Goal: Task Accomplishment & Management: Use online tool/utility

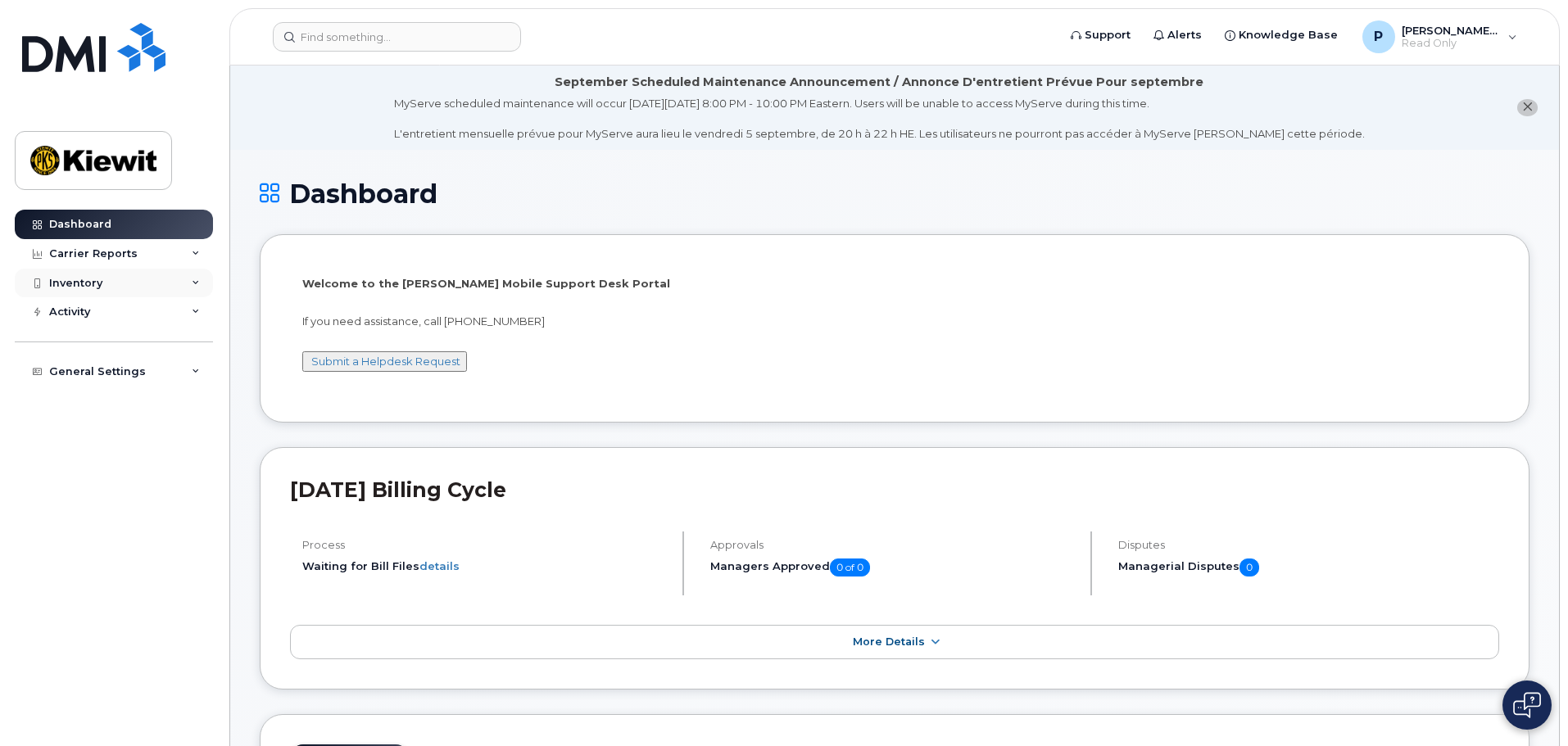
click at [196, 277] on div "Inventory" at bounding box center [113, 283] width 198 height 30
click at [84, 281] on div "Inventory" at bounding box center [76, 283] width 53 height 13
click at [87, 283] on div "Inventory" at bounding box center [76, 283] width 53 height 13
click at [127, 316] on div "Mobility Devices" at bounding box center [102, 312] width 93 height 14
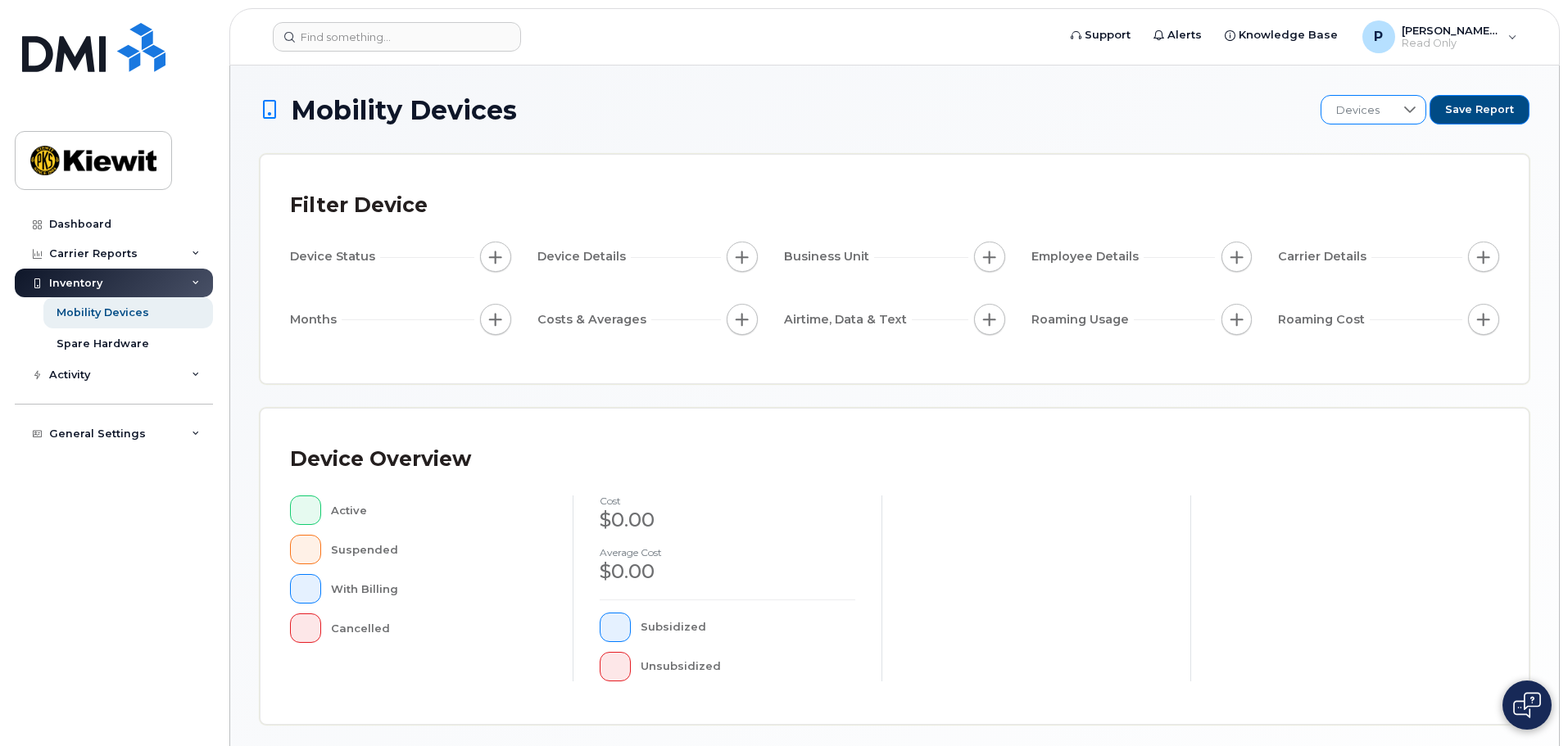
click at [1379, 122] on span "Devices" at bounding box center [1357, 110] width 72 height 30
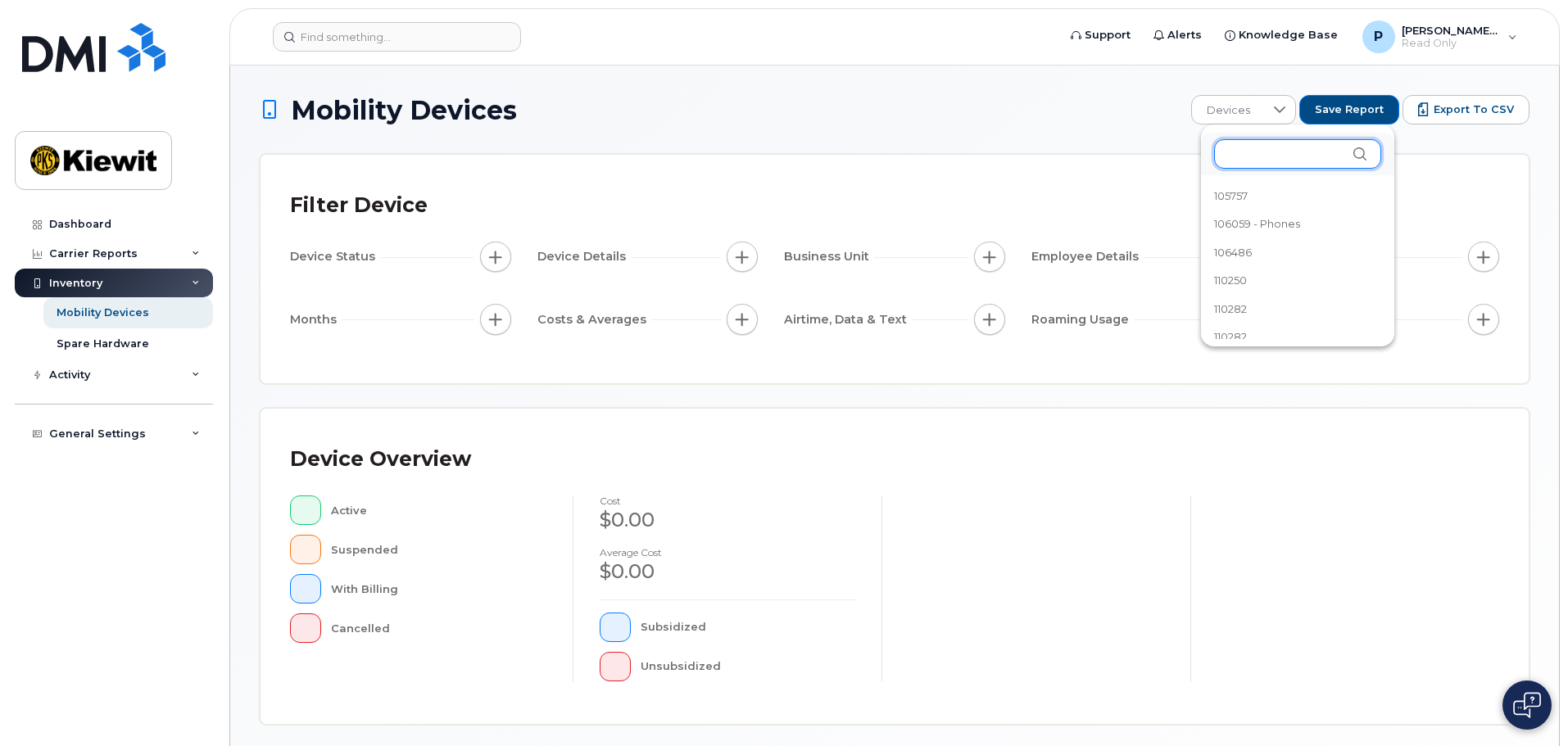
click at [1369, 150] on div at bounding box center [1297, 154] width 167 height 30
type input "1"
click at [1432, 155] on div "Filter Device Device Status Device Details Business Unit Employee Details Carri…" at bounding box center [894, 269] width 1268 height 229
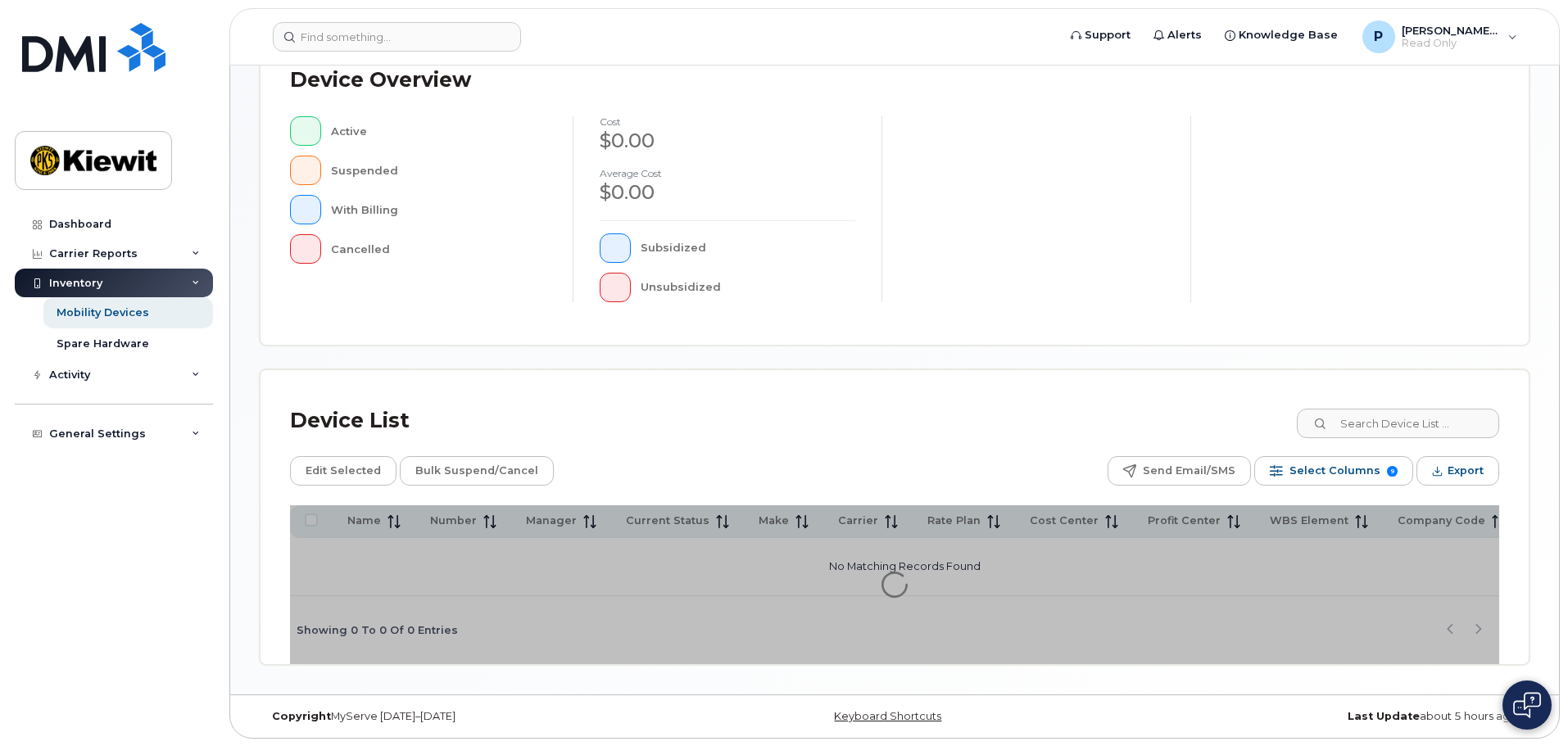
scroll to position [380, 0]
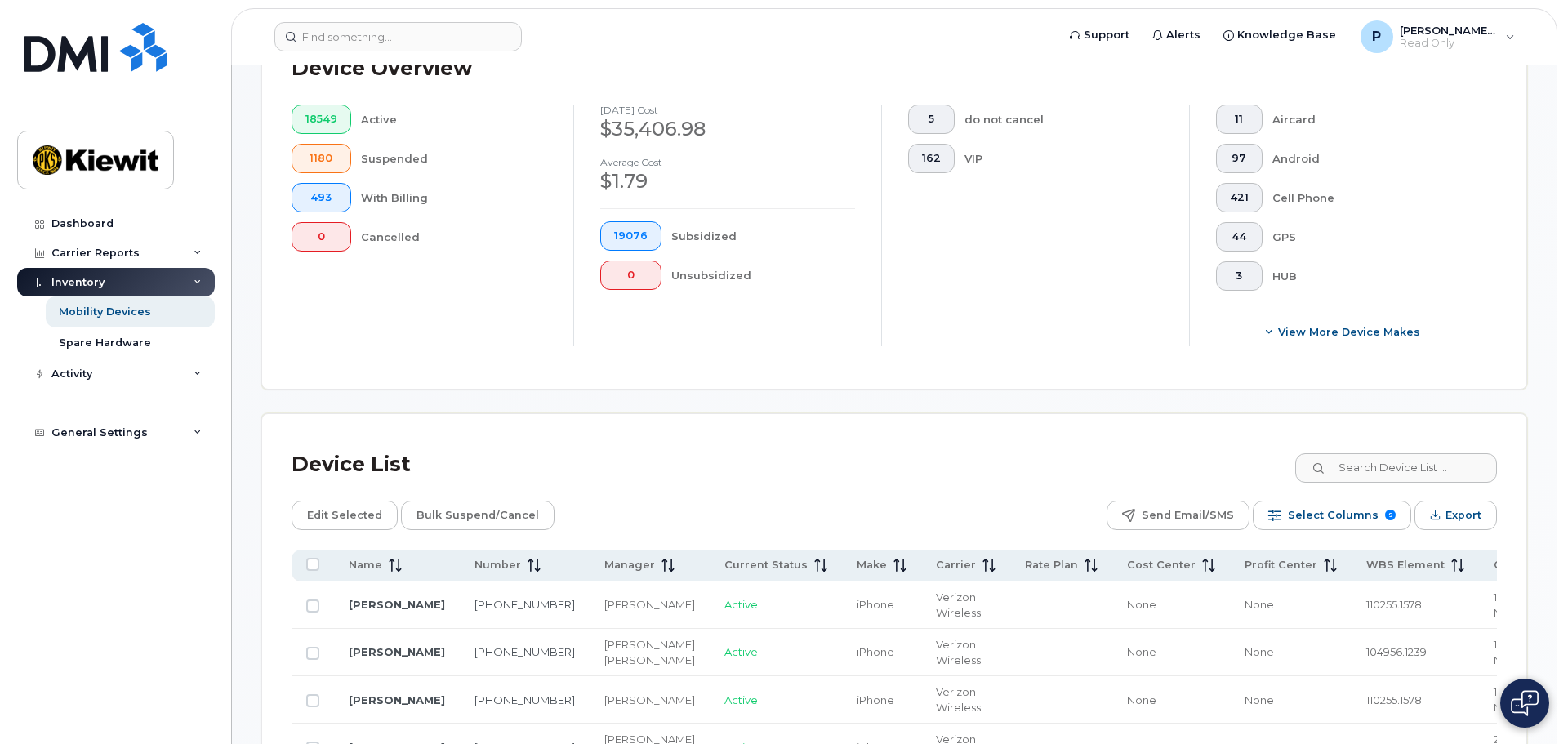
scroll to position [460, 0]
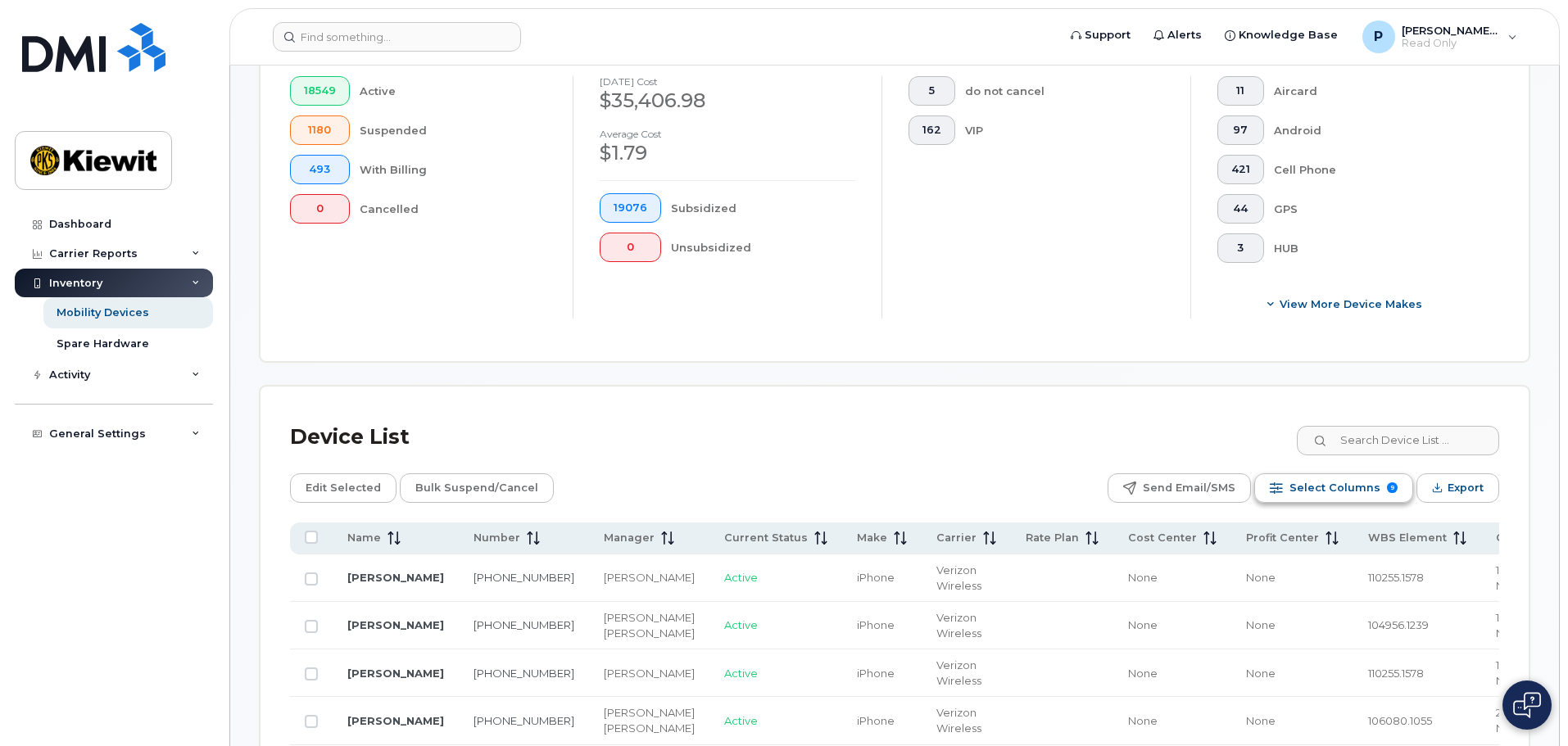
click at [1293, 473] on button "Select Columns 9" at bounding box center [1333, 487] width 159 height 30
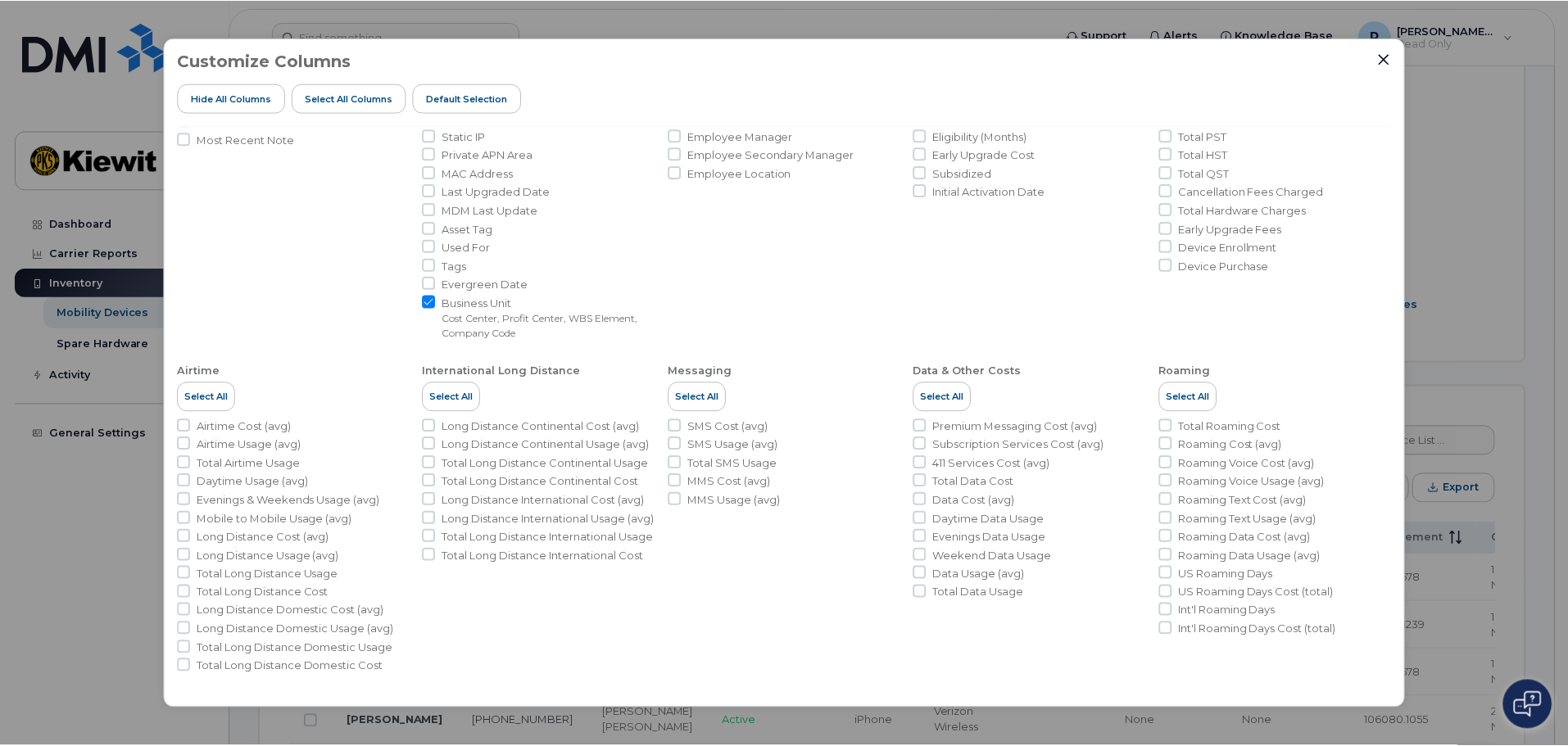
scroll to position [0, 0]
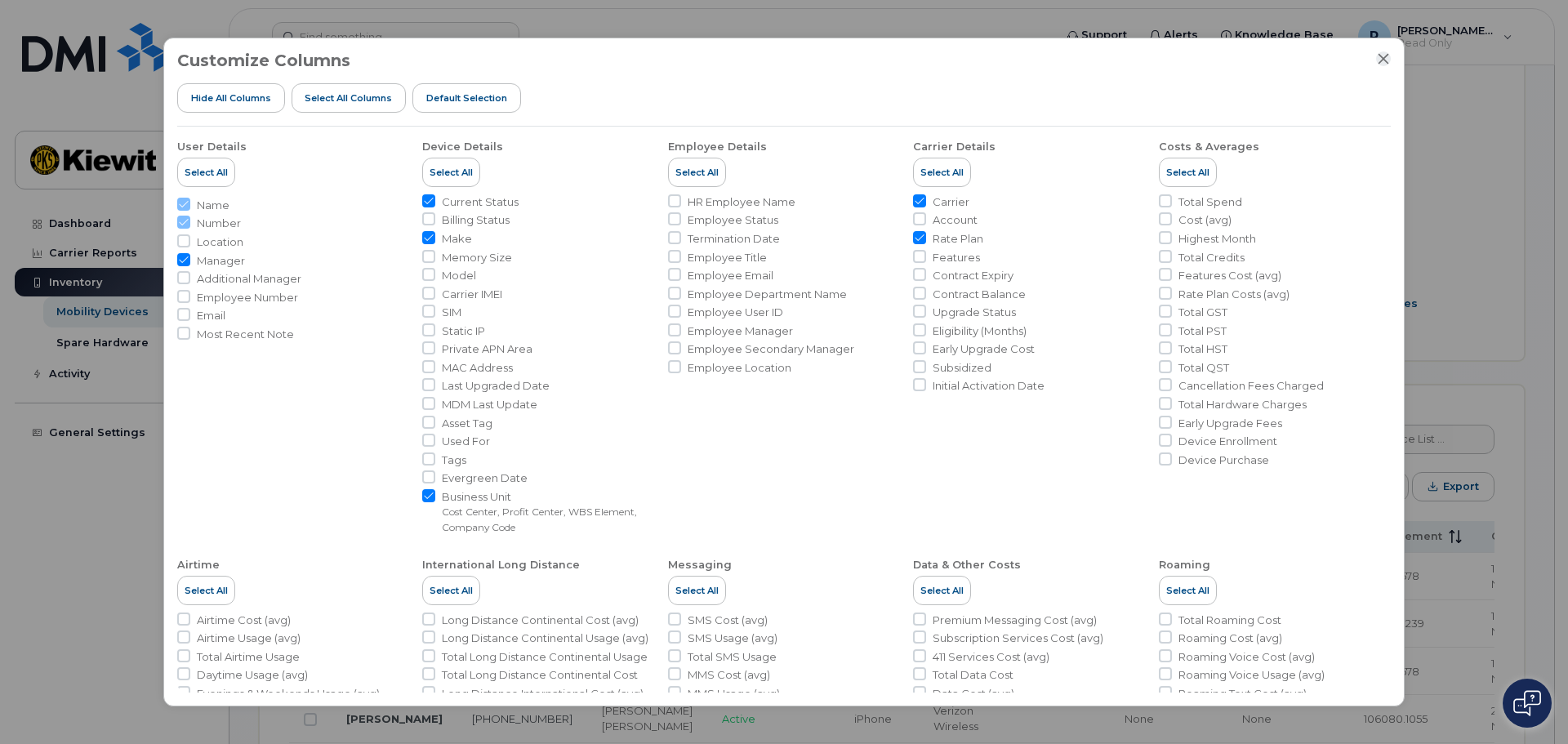
click at [1388, 61] on icon "Close" at bounding box center [1384, 59] width 13 height 13
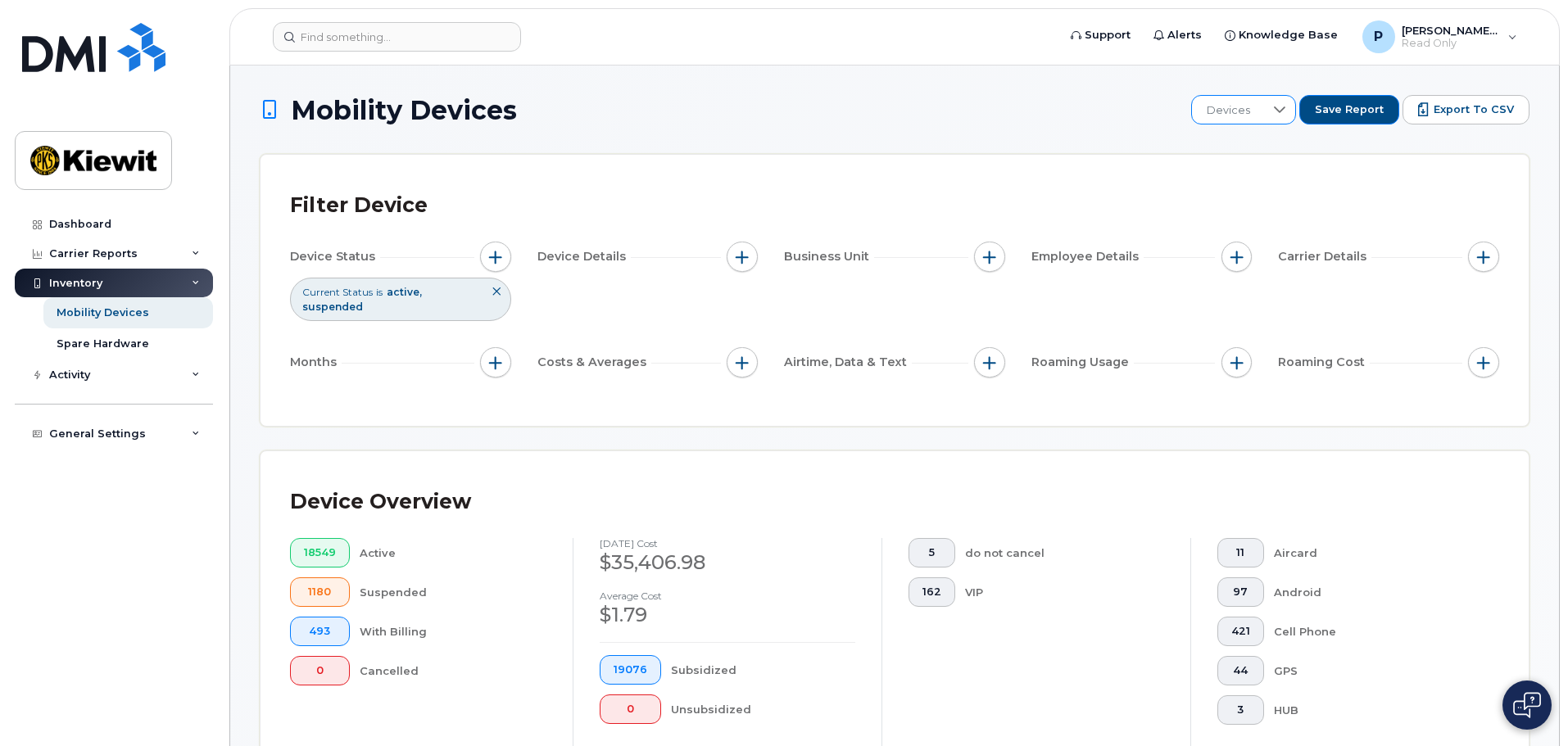
click at [1273, 99] on div at bounding box center [1280, 109] width 31 height 28
click at [1150, 189] on div "Filter Device" at bounding box center [895, 205] width 1209 height 43
click at [1254, 97] on span "Devices" at bounding box center [1228, 110] width 72 height 30
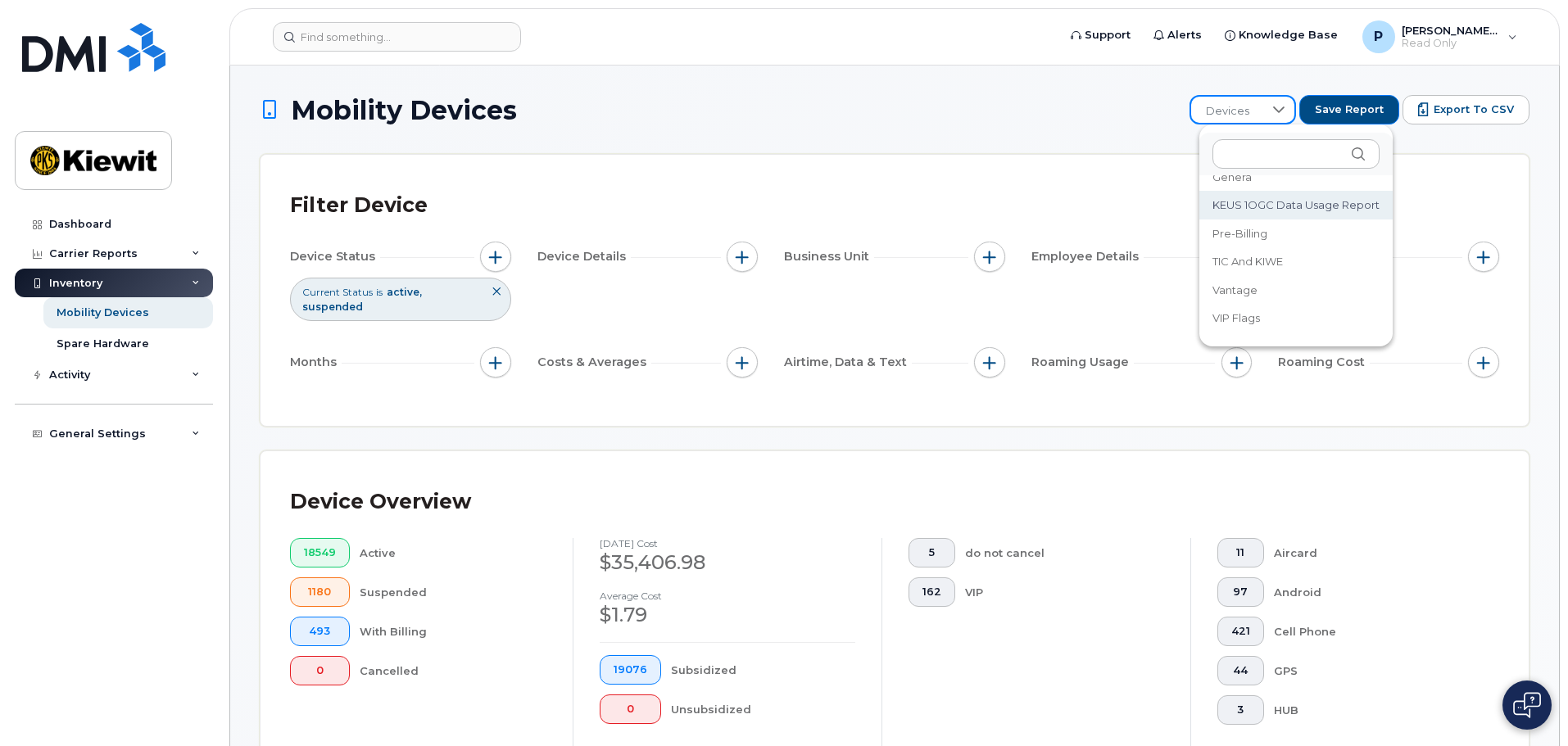
click at [1266, 193] on li "KEUS 1OGC Data Usage Report" at bounding box center [1295, 205] width 194 height 29
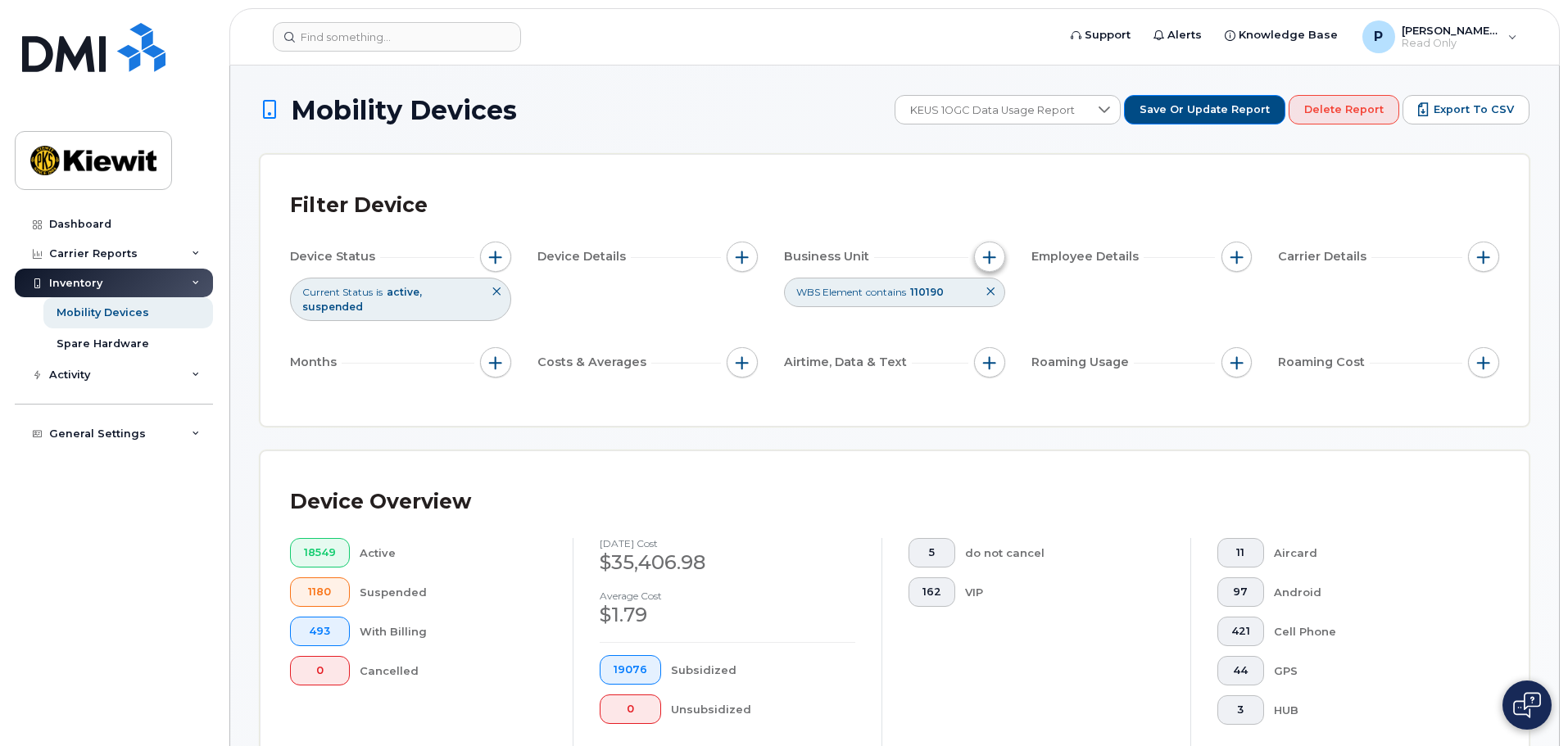
click at [981, 247] on button "button" at bounding box center [989, 257] width 31 height 31
click at [1045, 200] on div "Filter Device" at bounding box center [895, 205] width 1209 height 43
click at [991, 261] on span "button" at bounding box center [990, 258] width 13 height 13
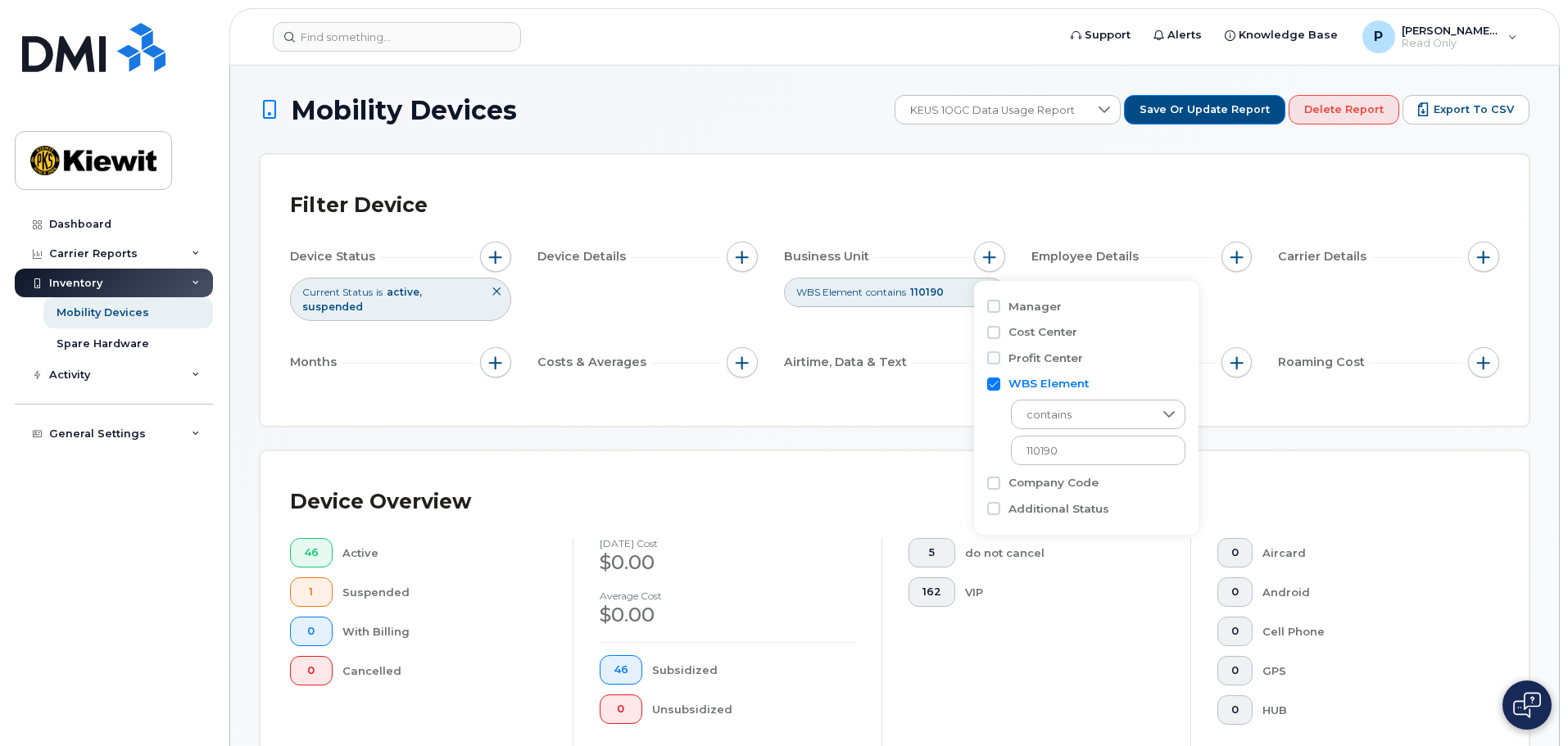
click at [973, 216] on div "Filter Device" at bounding box center [895, 205] width 1209 height 43
click at [483, 347] on button "button" at bounding box center [495, 363] width 31 height 31
click at [504, 395] on input "Billing Cycle" at bounding box center [500, 399] width 13 height 13
checkbox input "true"
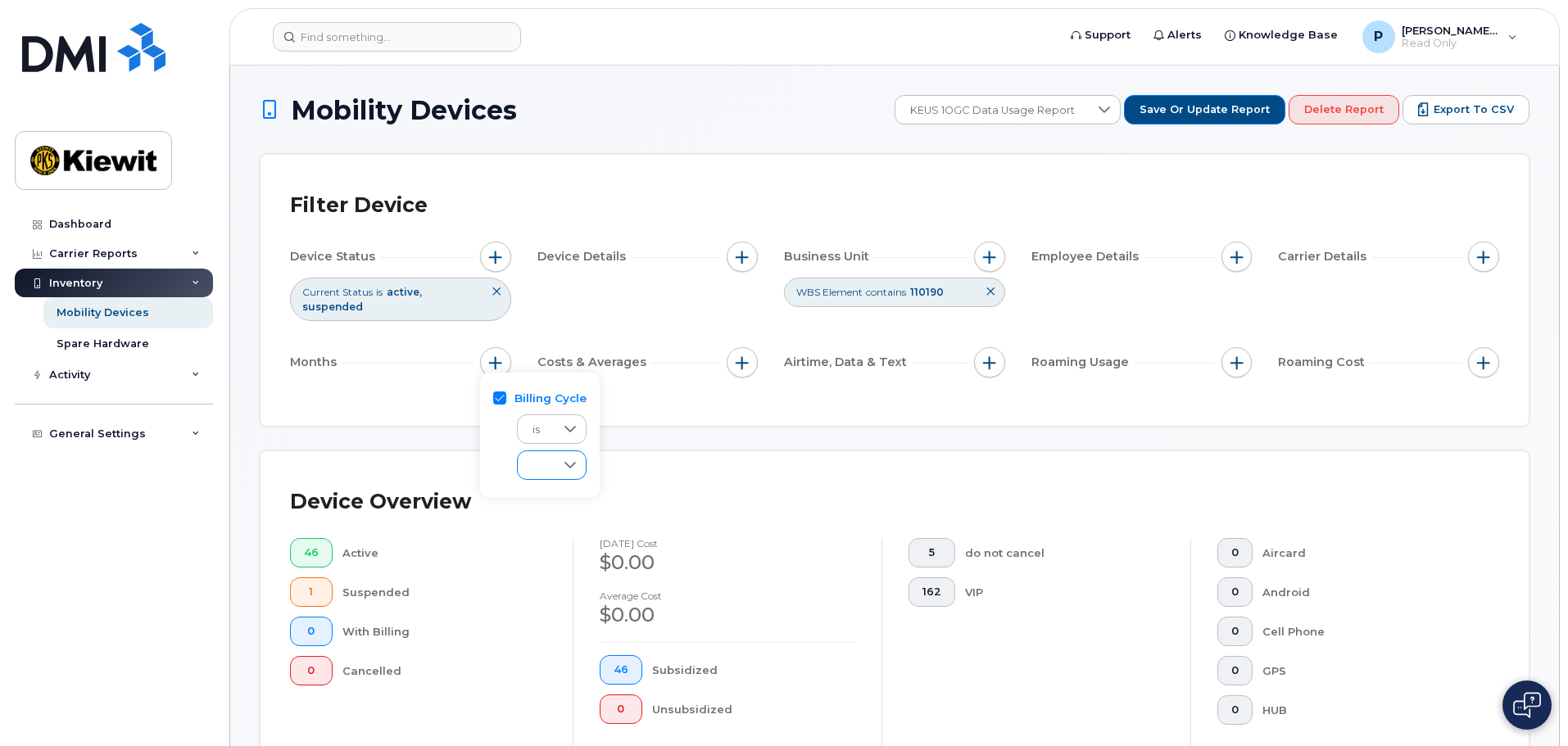
click at [548, 466] on span at bounding box center [536, 466] width 37 height 30
click at [581, 531] on li "[DATE]" at bounding box center [567, 528] width 101 height 29
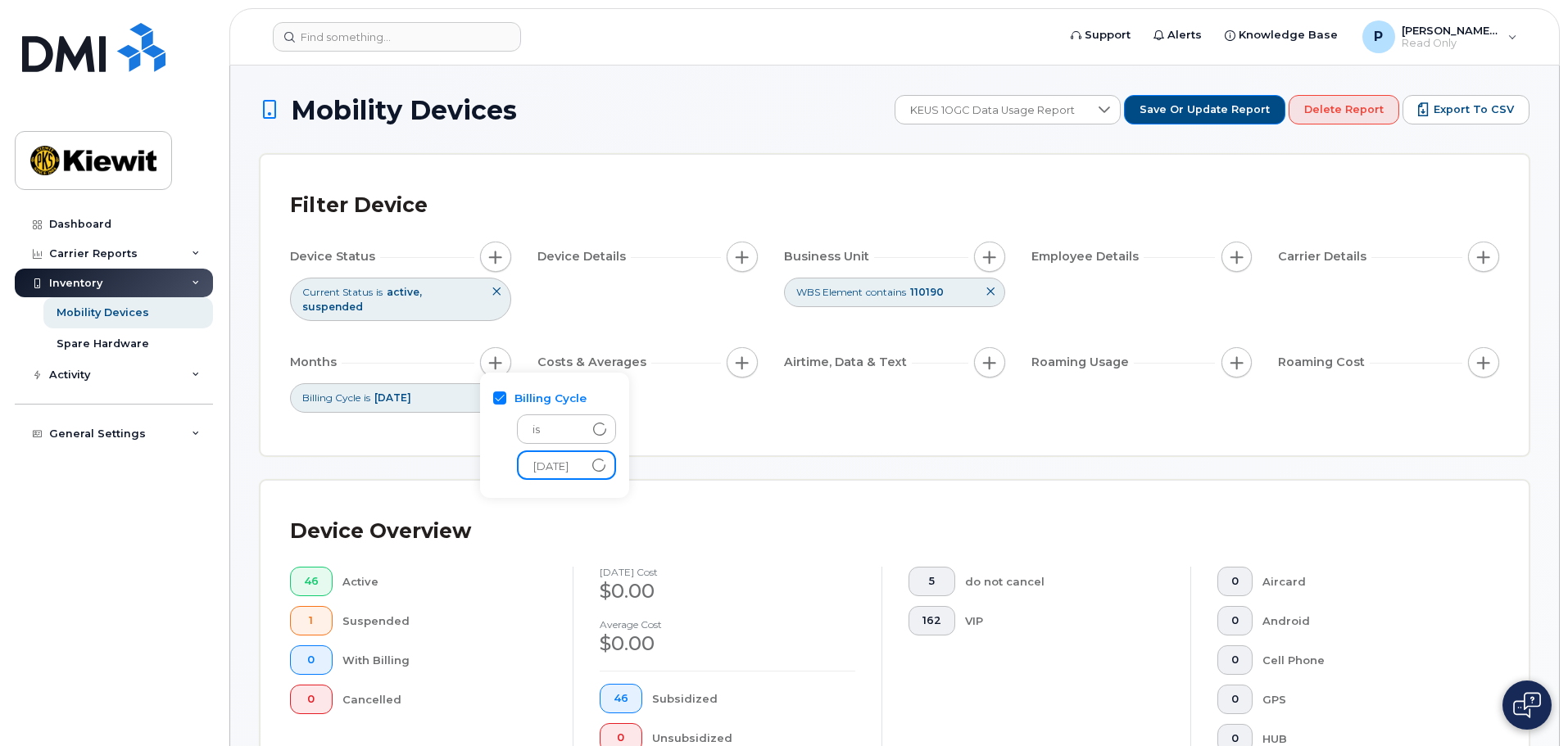
click at [694, 409] on div "Filter Device Device Status Current Status is active suspended Device Details B…" at bounding box center [895, 304] width 1209 height 241
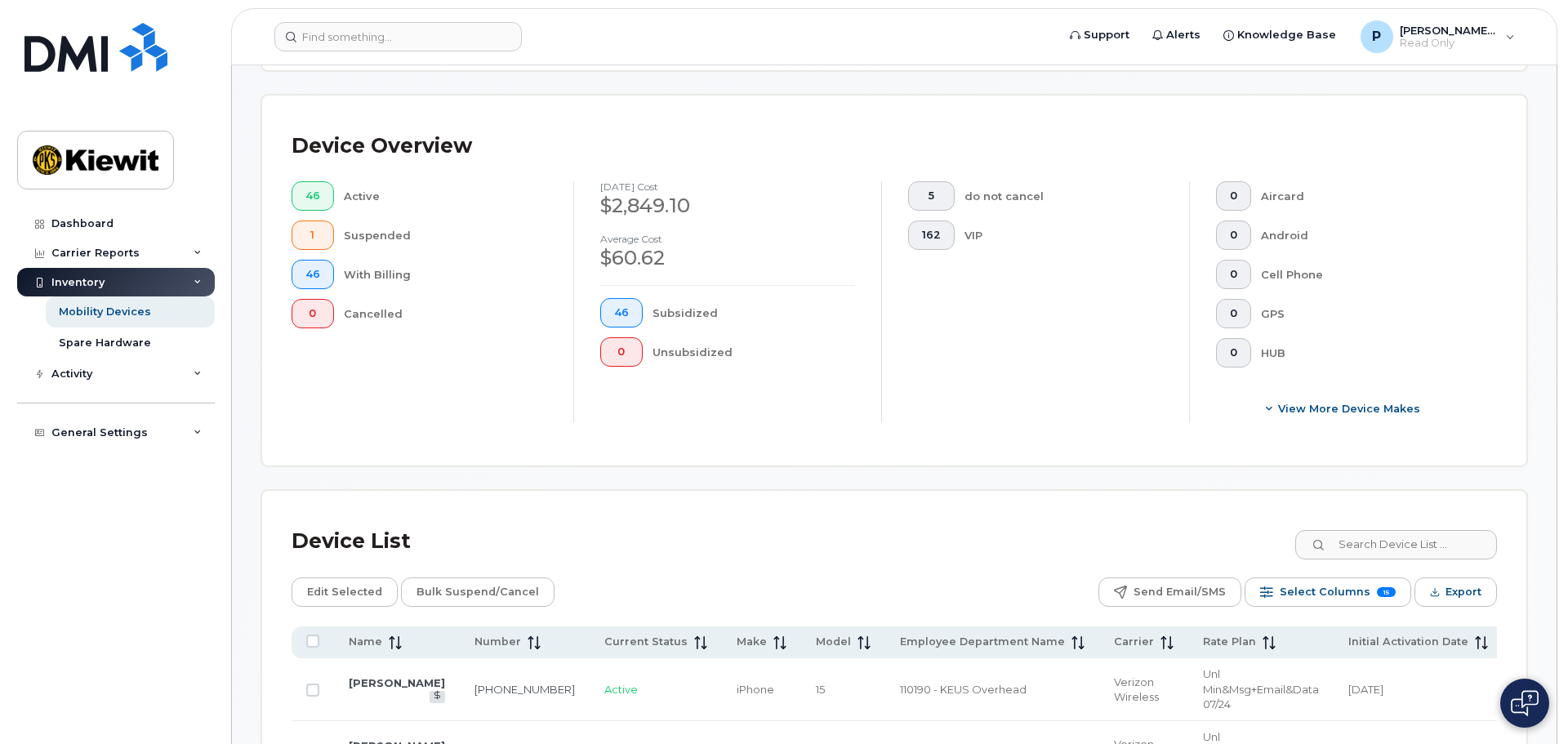
scroll to position [408, 0]
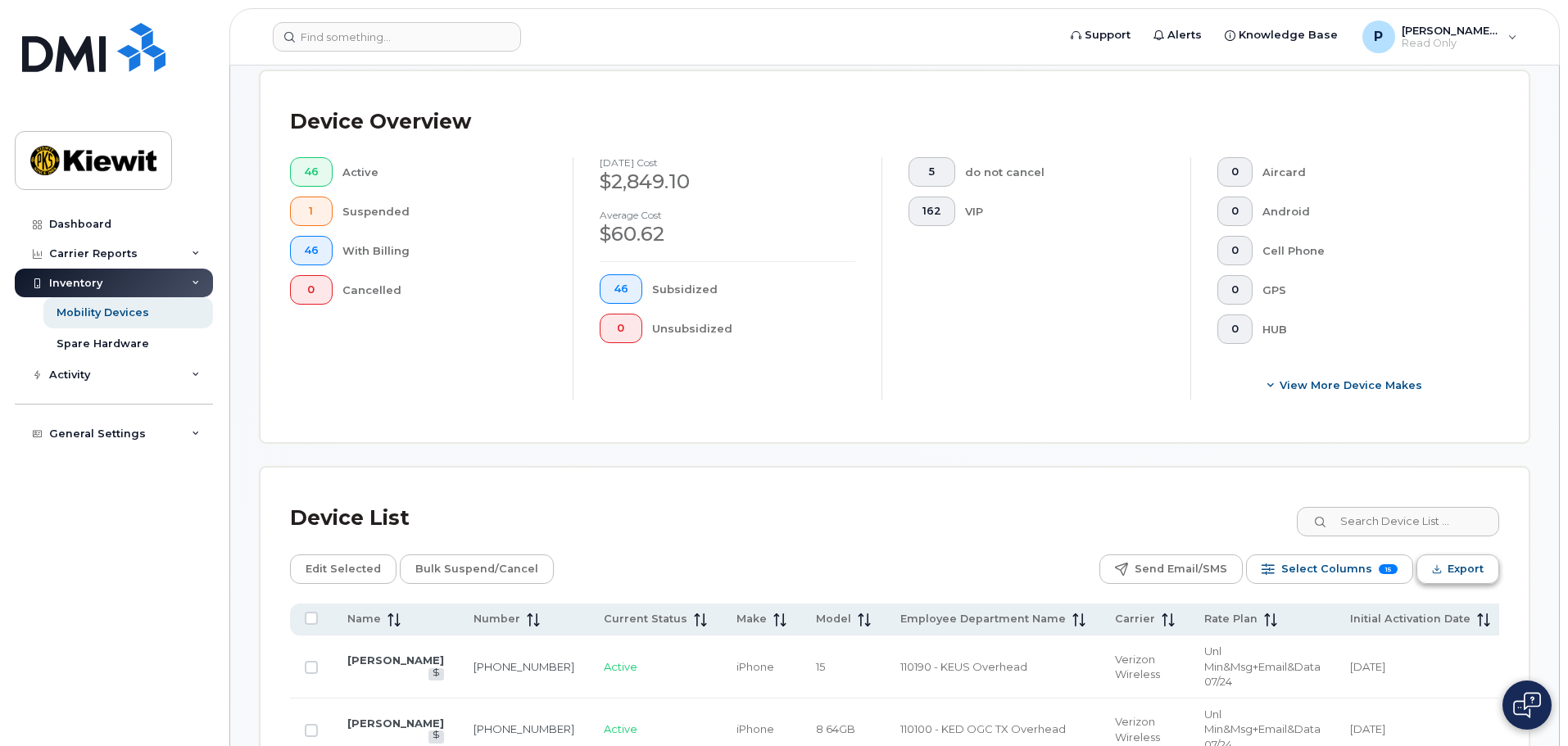
click at [1447, 554] on button "Export" at bounding box center [1457, 569] width 83 height 30
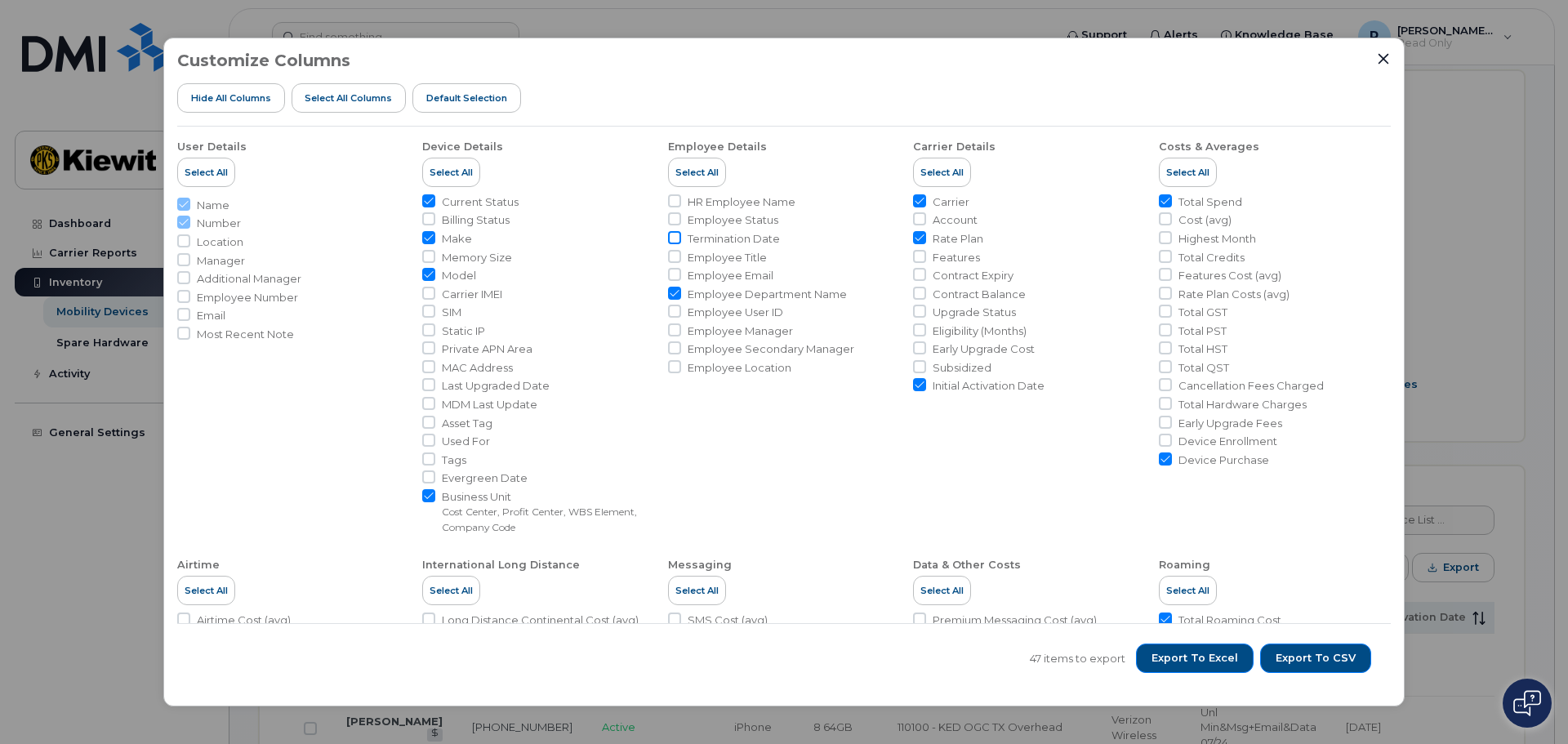
drag, startPoint x: 668, startPoint y: 214, endPoint x: 670, endPoint y: 232, distance: 18.1
click at [668, 214] on input "Employee Status" at bounding box center [674, 219] width 13 height 13
checkbox input "true"
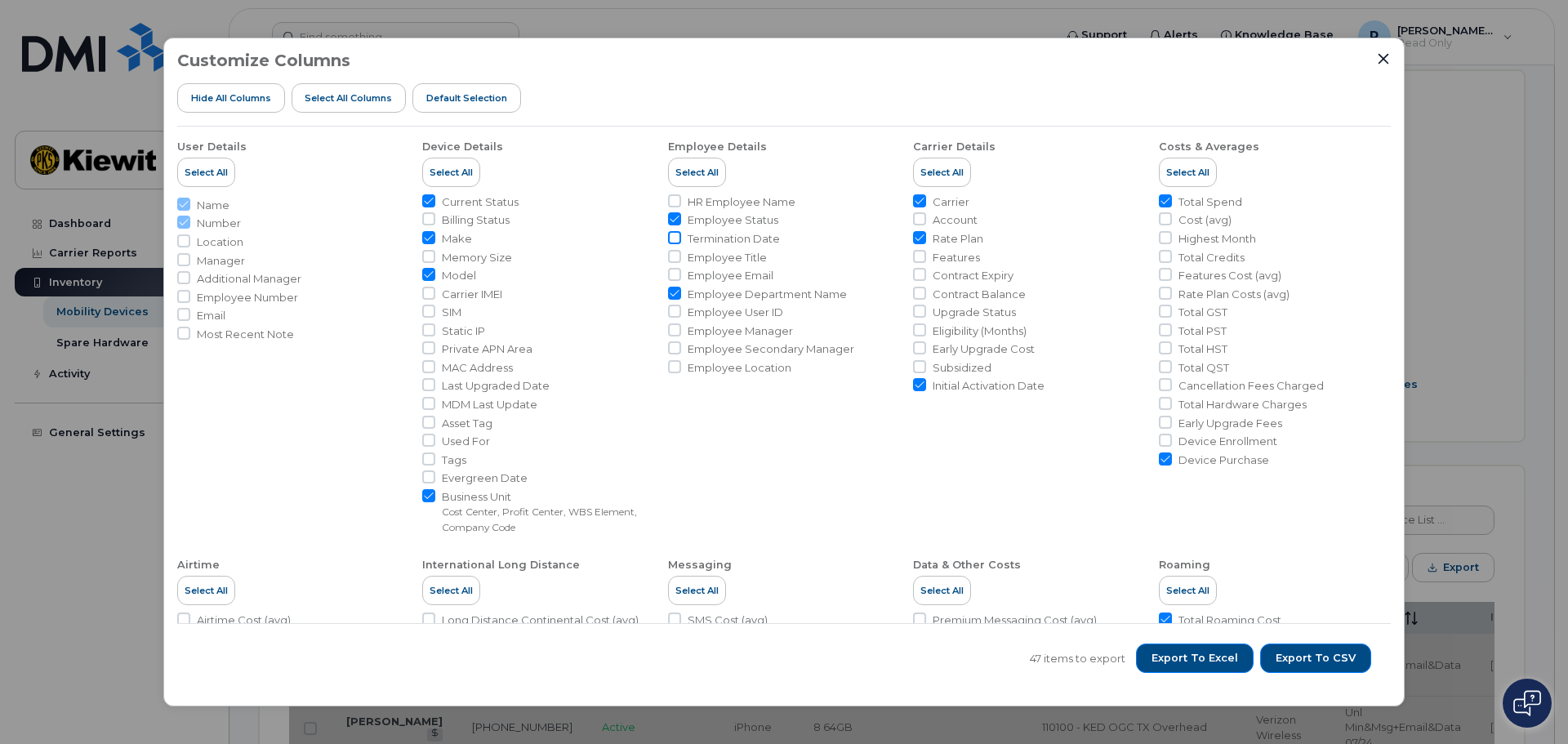
click at [674, 236] on input "Termination Date" at bounding box center [674, 238] width 13 height 13
checkbox input "true"
click at [922, 234] on input "Rate Plan" at bounding box center [920, 238] width 13 height 13
checkbox input "false"
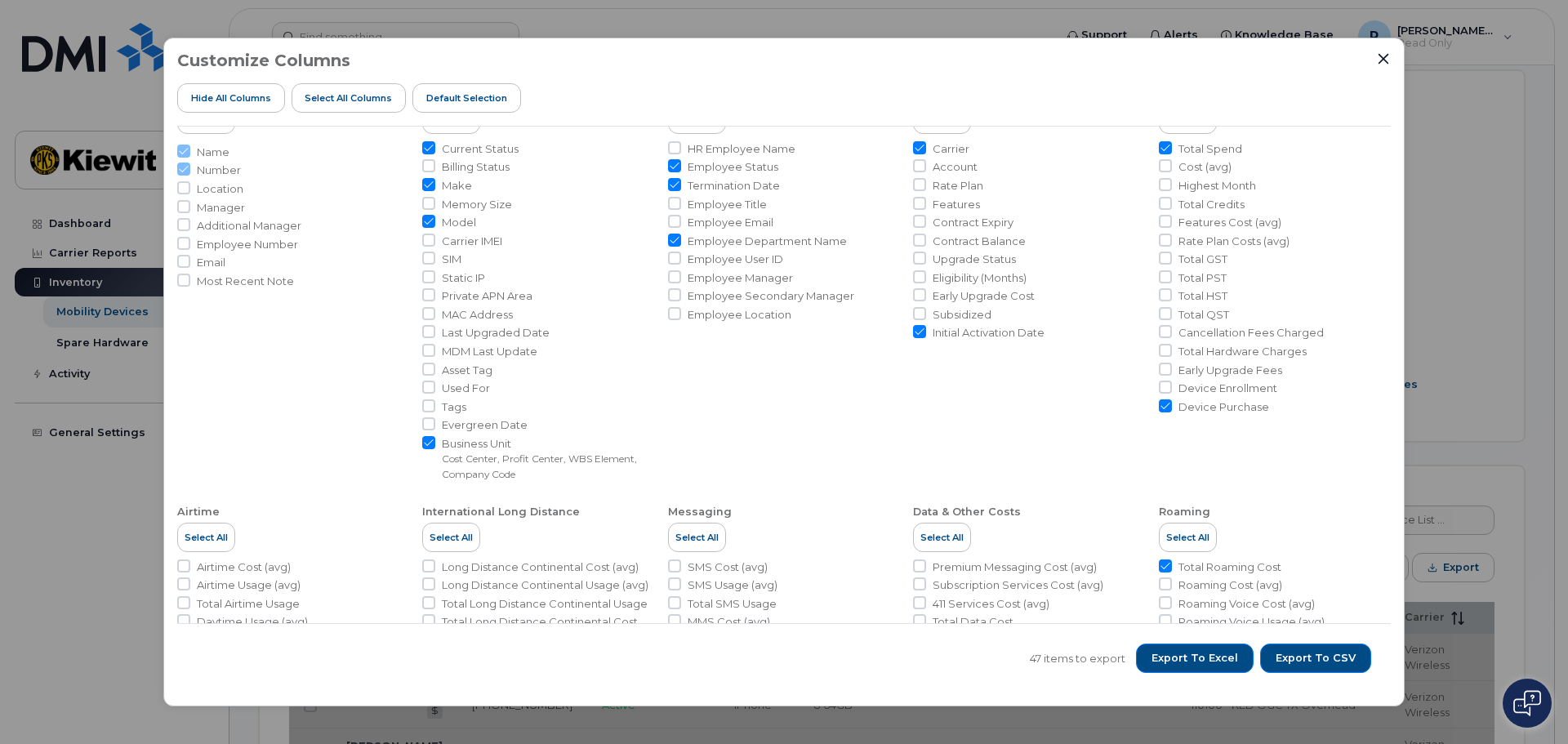
scroll to position [82, 0]
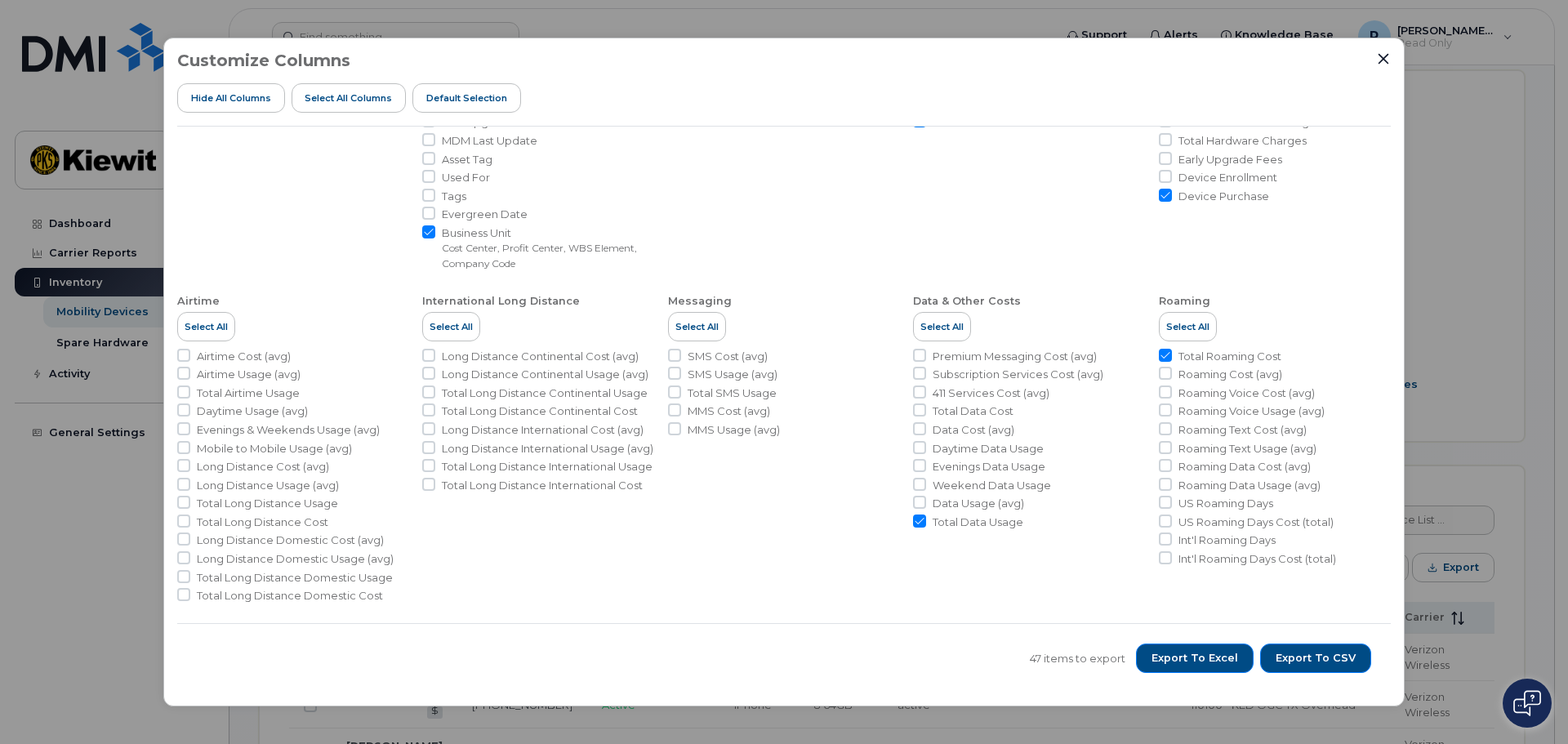
scroll to position [19, 0]
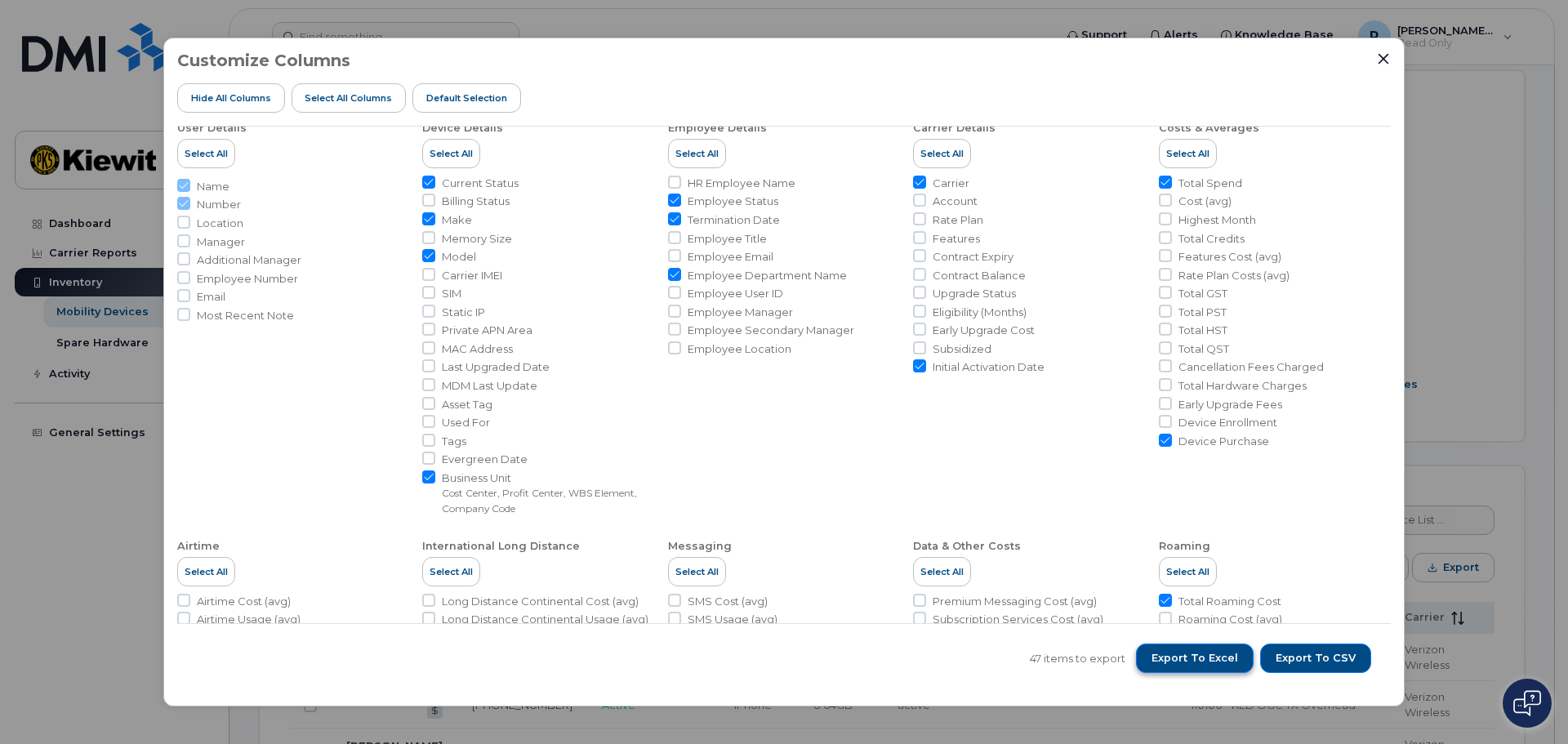
click at [1197, 663] on span "Export to Excel" at bounding box center [1194, 657] width 87 height 14
click at [1204, 662] on span "Export to Excel" at bounding box center [1194, 657] width 87 height 14
